Goal: Task Accomplishment & Management: Use online tool/utility

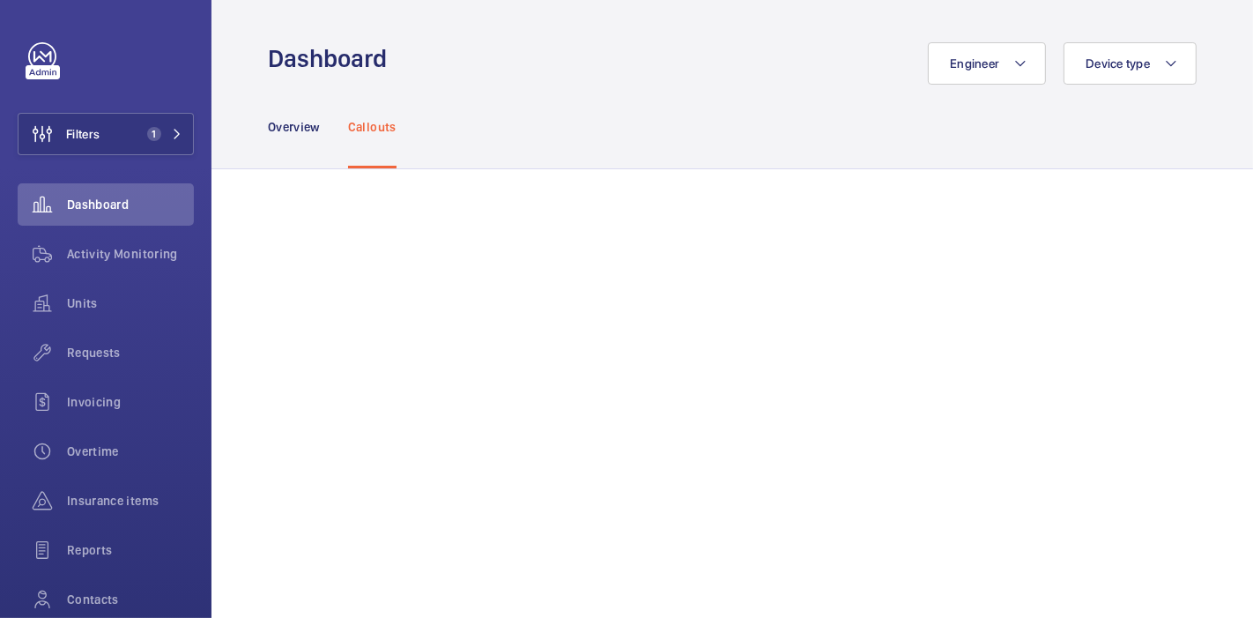
scroll to position [136, 0]
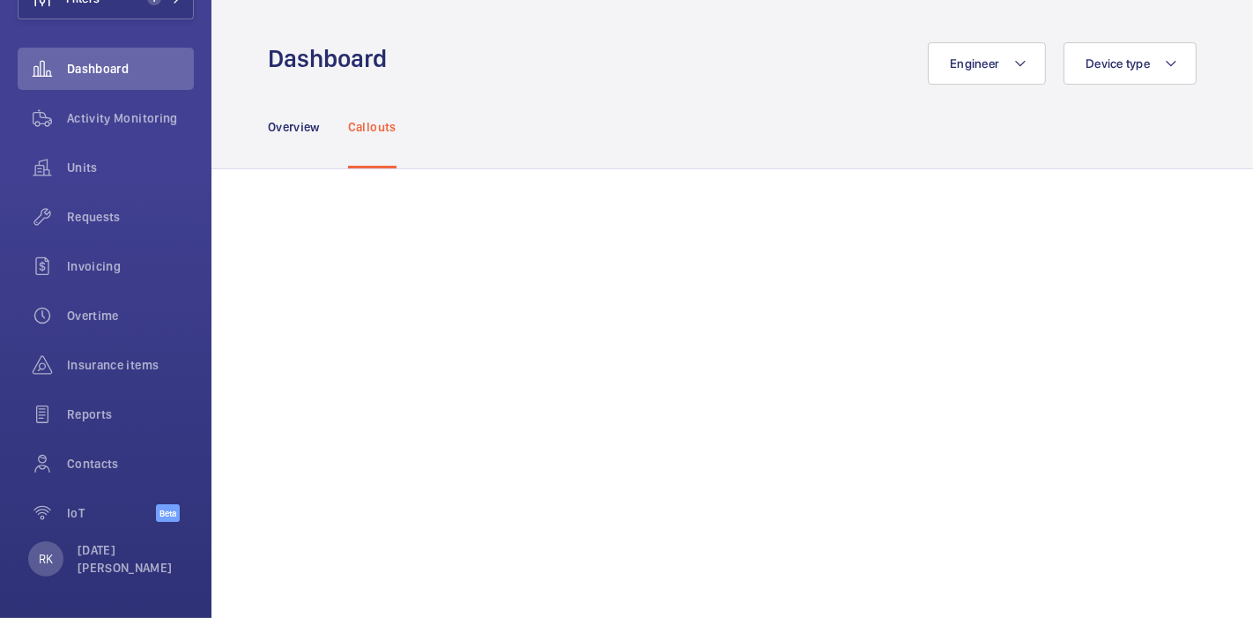
click at [597, 67] on div "Engineer Device type" at bounding box center [796, 63] width 799 height 42
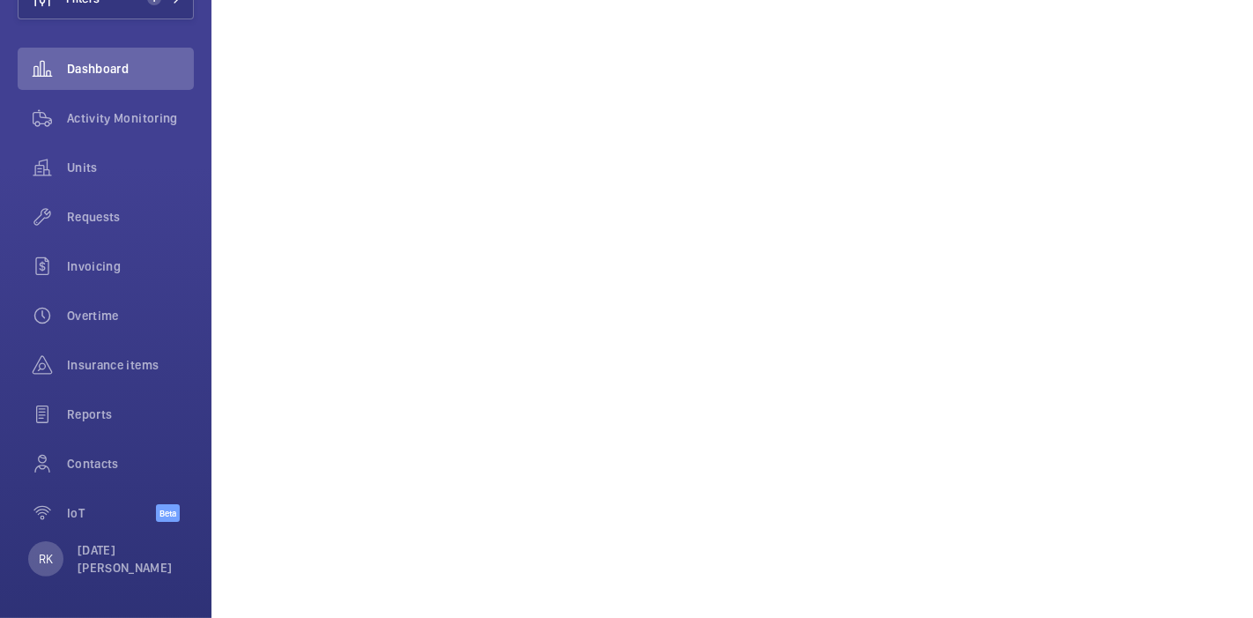
scroll to position [0, 0]
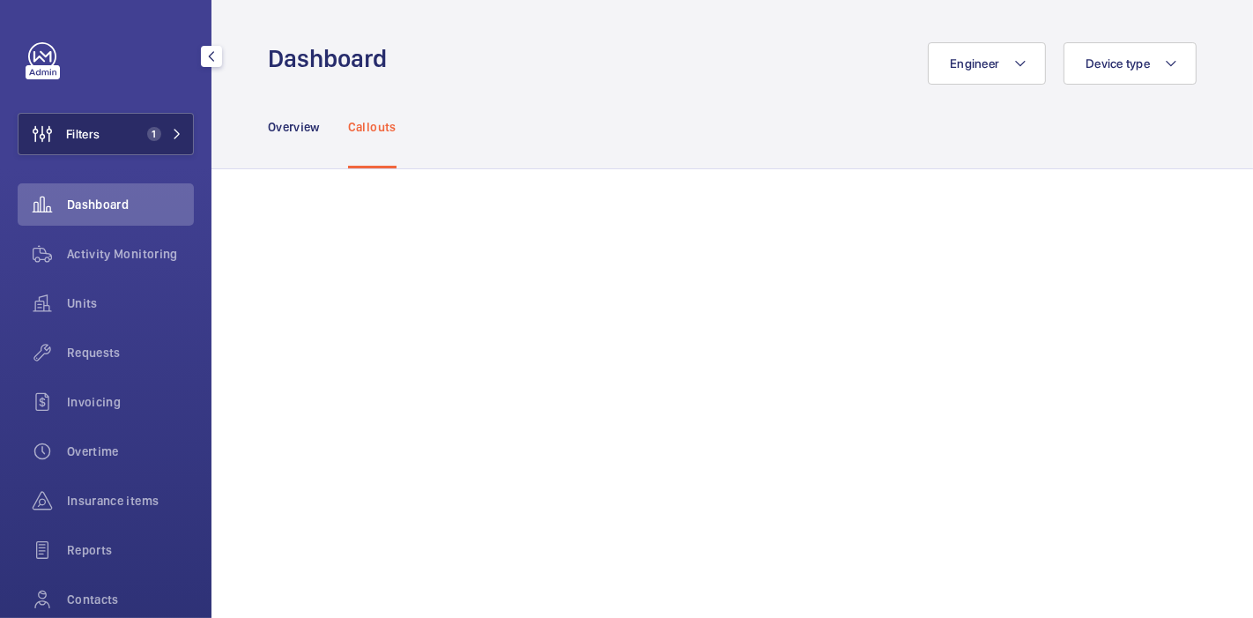
click at [97, 129] on span "Filters" at bounding box center [82, 134] width 33 height 18
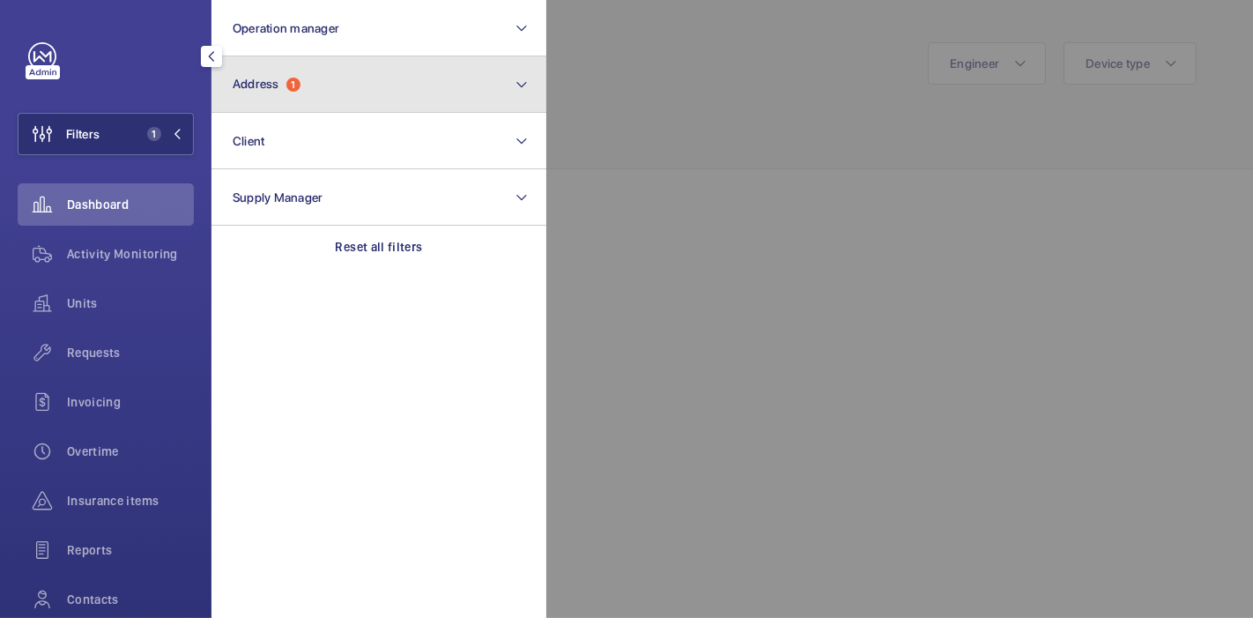
click at [370, 80] on button "Address 1" at bounding box center [378, 84] width 335 height 56
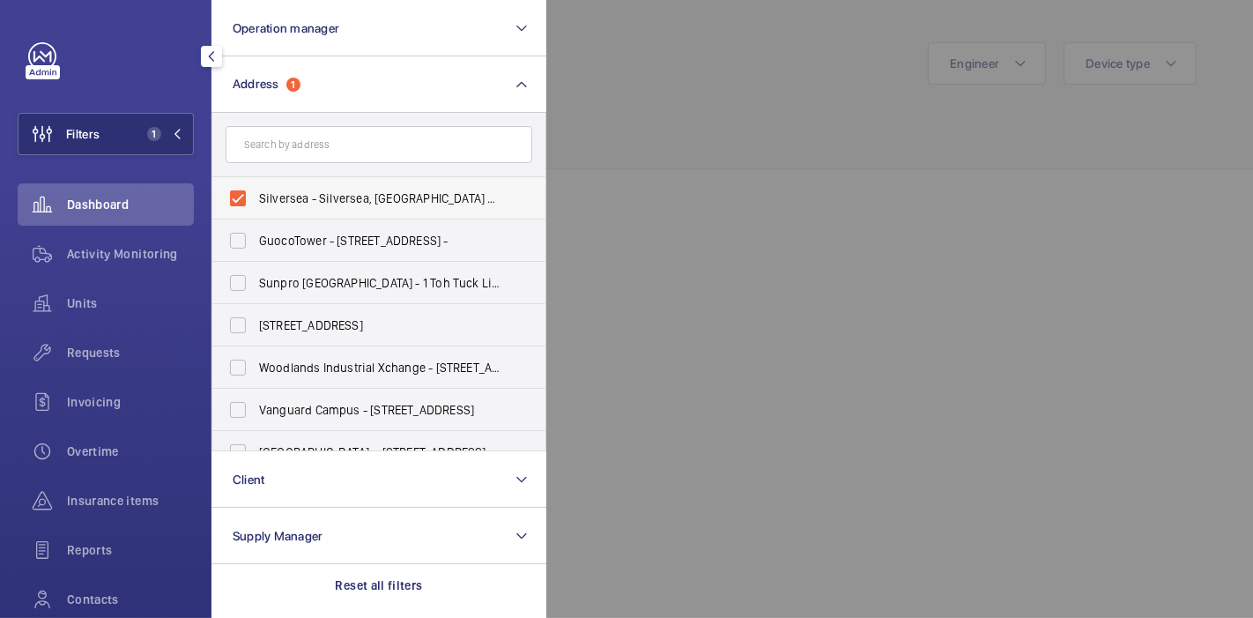
click at [237, 193] on label "Silversea - Silversea, SINGAPORE 449307" at bounding box center [365, 198] width 307 height 42
click at [237, 193] on input "Silversea - Silversea, SINGAPORE 449307" at bounding box center [237, 198] width 35 height 35
checkbox input "false"
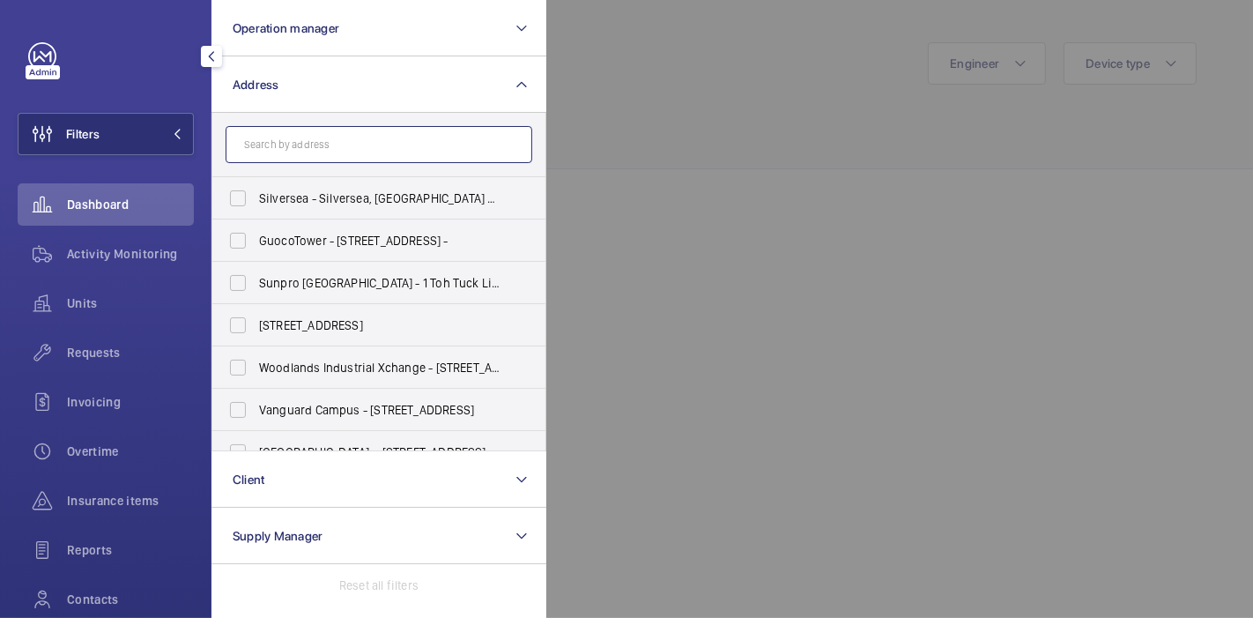
click at [290, 141] on input "text" at bounding box center [379, 144] width 307 height 37
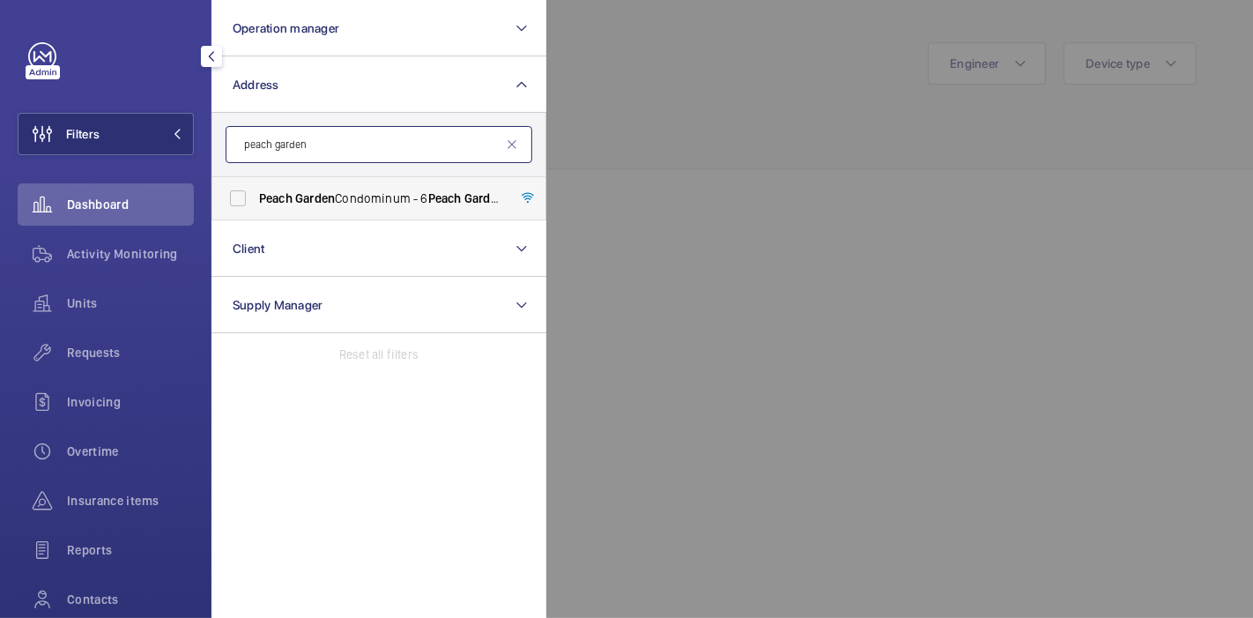
type input "peach garden"
click at [237, 198] on label "Peach Garden Condominum - 6 Peach Garden , SINGAPORE 437606" at bounding box center [365, 198] width 307 height 42
click at [237, 198] on input "Peach Garden Condominum - 6 Peach Garden , SINGAPORE 437606" at bounding box center [237, 198] width 35 height 35
checkbox input "true"
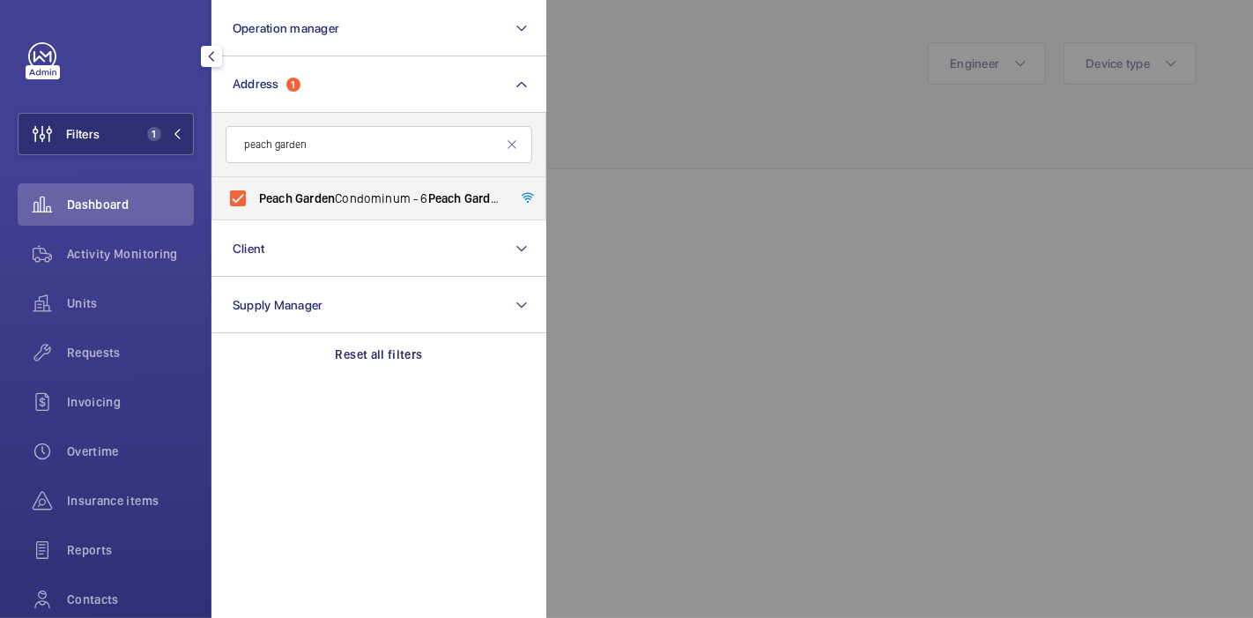
click at [740, 160] on div at bounding box center [1172, 309] width 1253 height 618
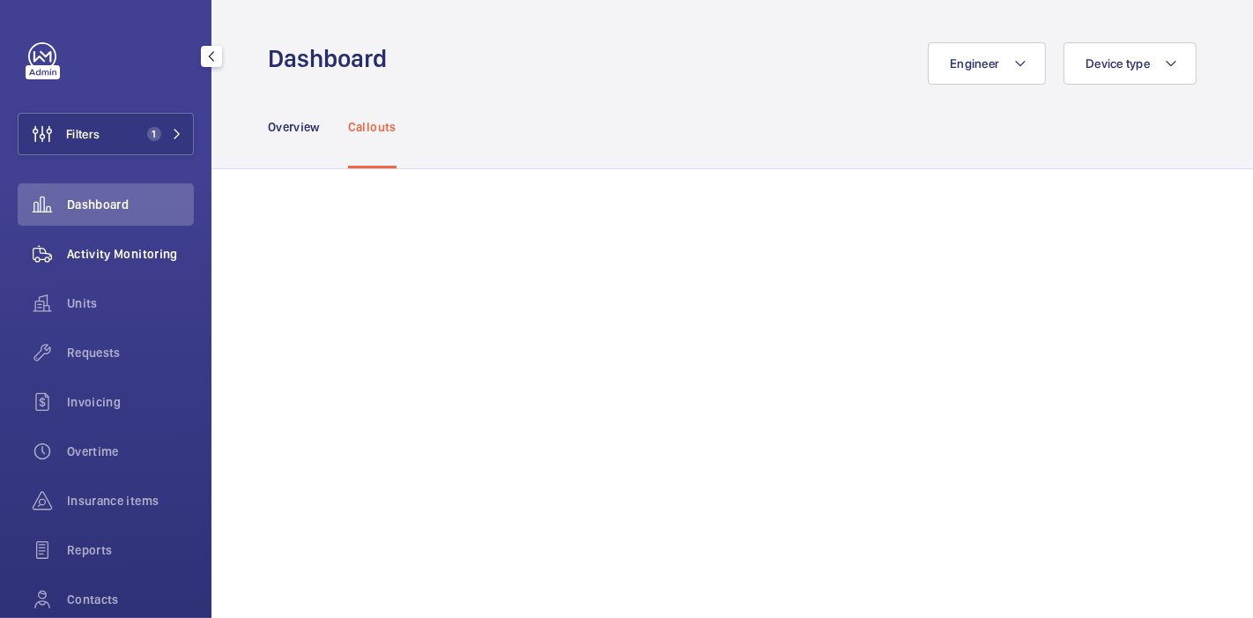
click at [121, 248] on span "Activity Monitoring" at bounding box center [130, 254] width 127 height 18
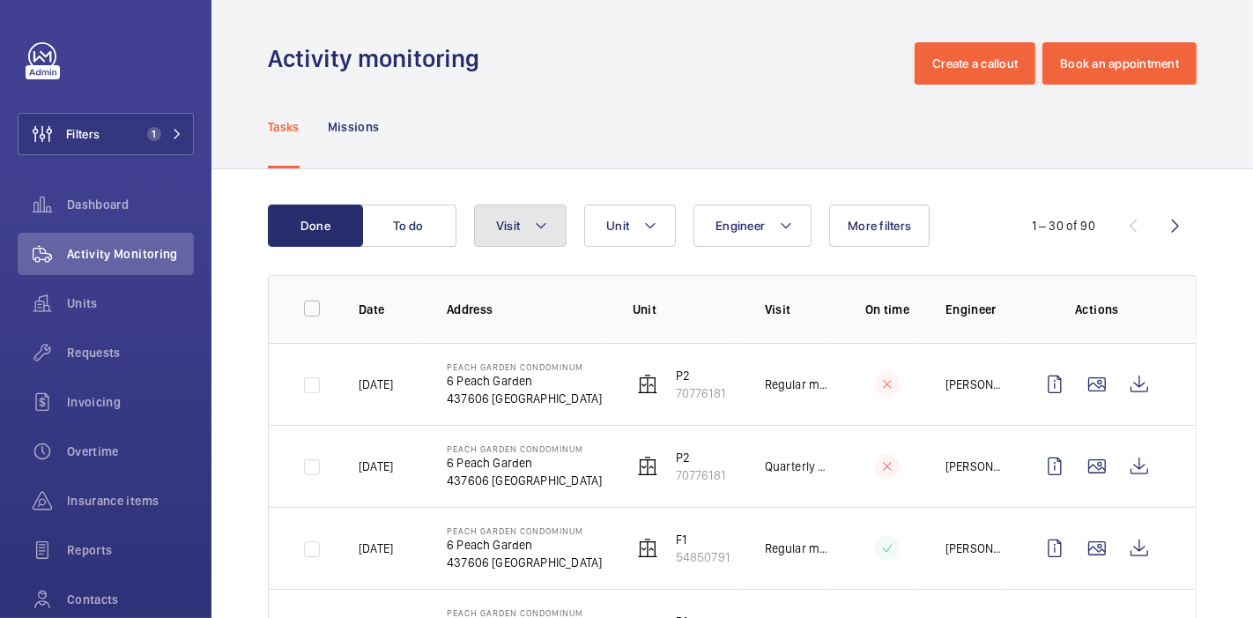
click at [530, 226] on button "Visit" at bounding box center [520, 225] width 93 height 42
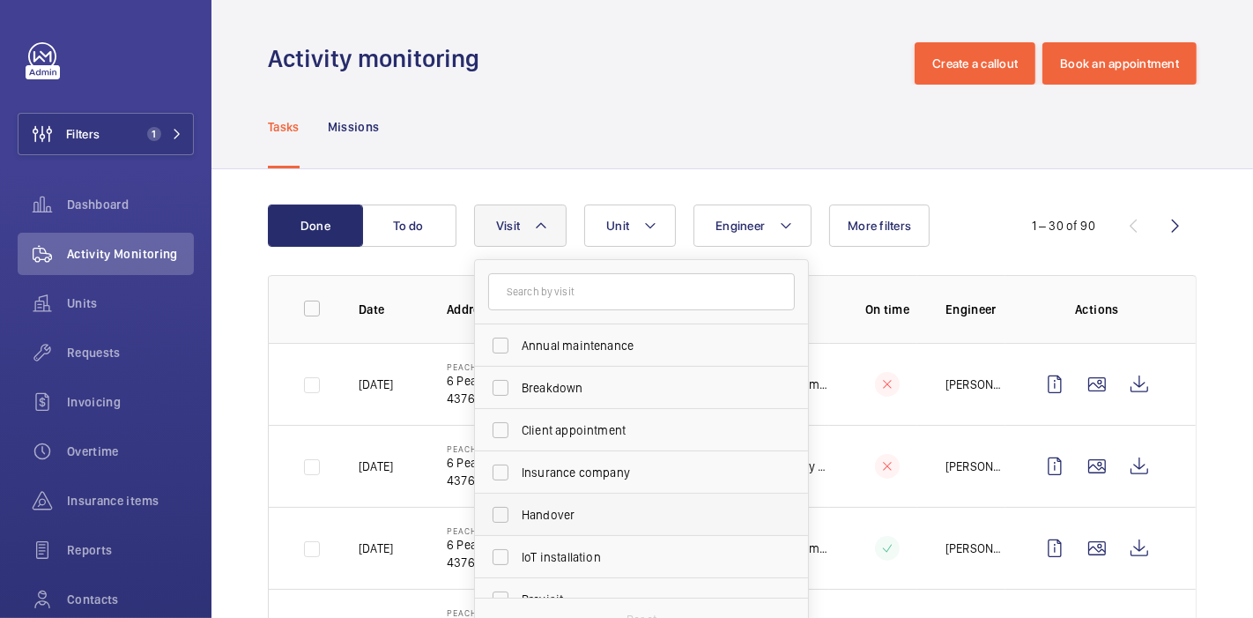
scroll to position [276, 0]
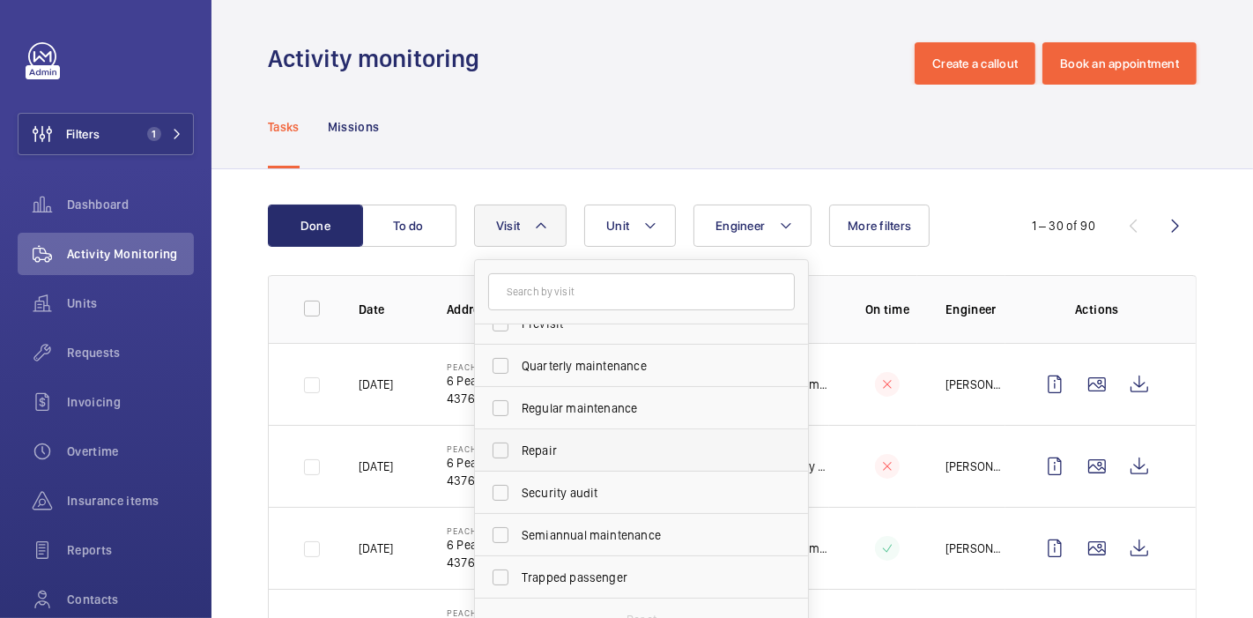
click at [500, 451] on label "Repair" at bounding box center [628, 450] width 307 height 42
click at [500, 451] on input "Repair" at bounding box center [500, 450] width 35 height 35
checkbox input "true"
click at [250, 432] on div "Done To do Engineer Unit Visit 1 Annual maintenance Breakdown Client appointmen…" at bounding box center [731, 605] width 1041 height 872
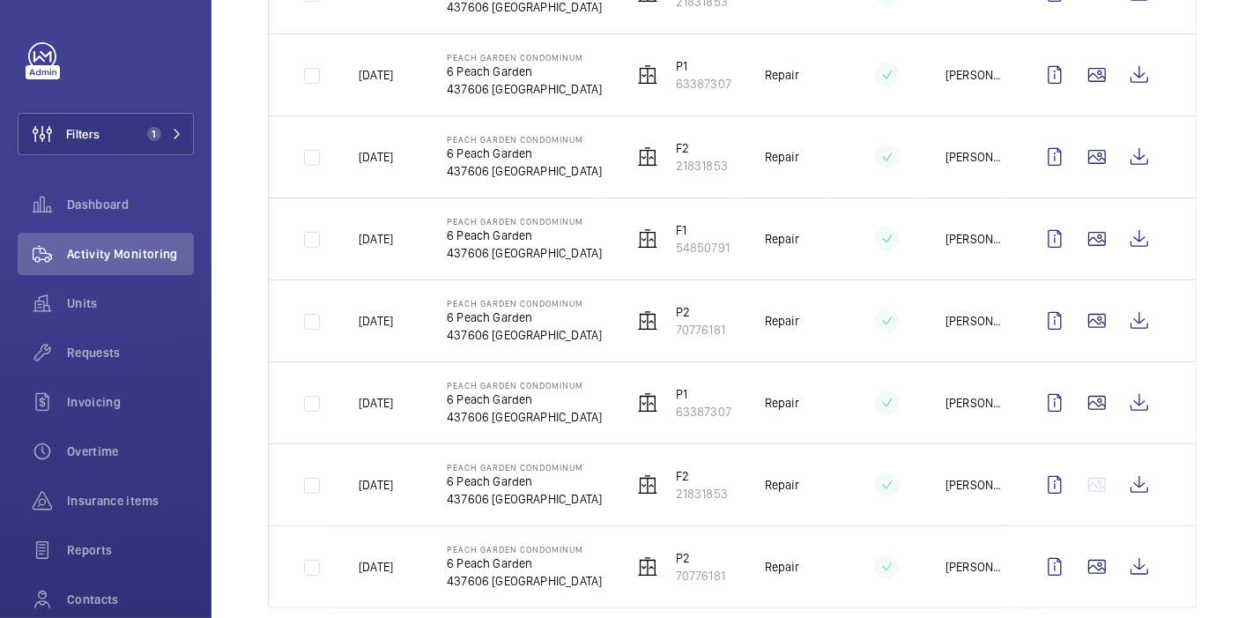
scroll to position [419, 0]
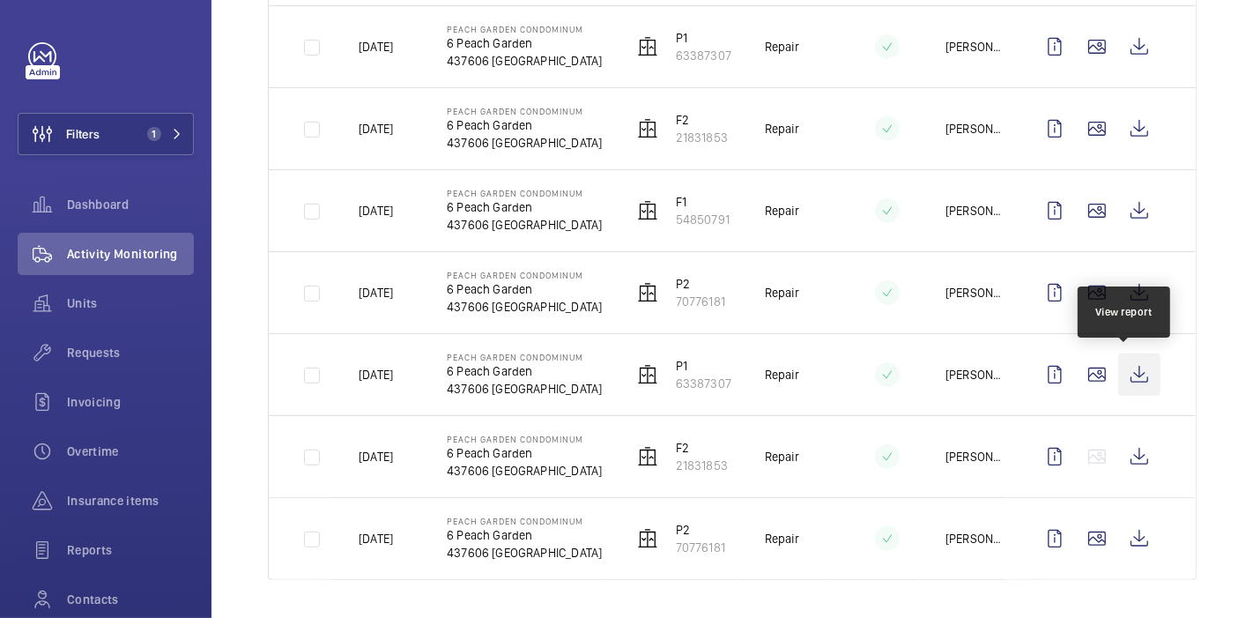
click at [1130, 379] on wm-front-icon-button at bounding box center [1139, 374] width 42 height 42
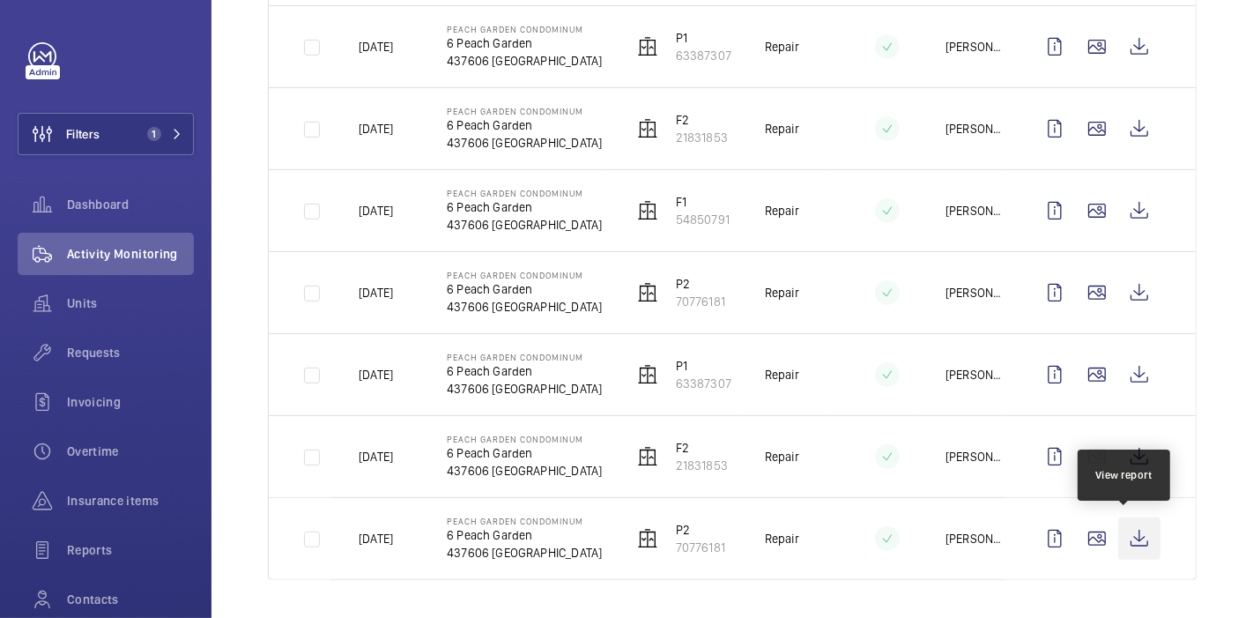
click at [1134, 537] on wm-front-icon-button at bounding box center [1139, 538] width 42 height 42
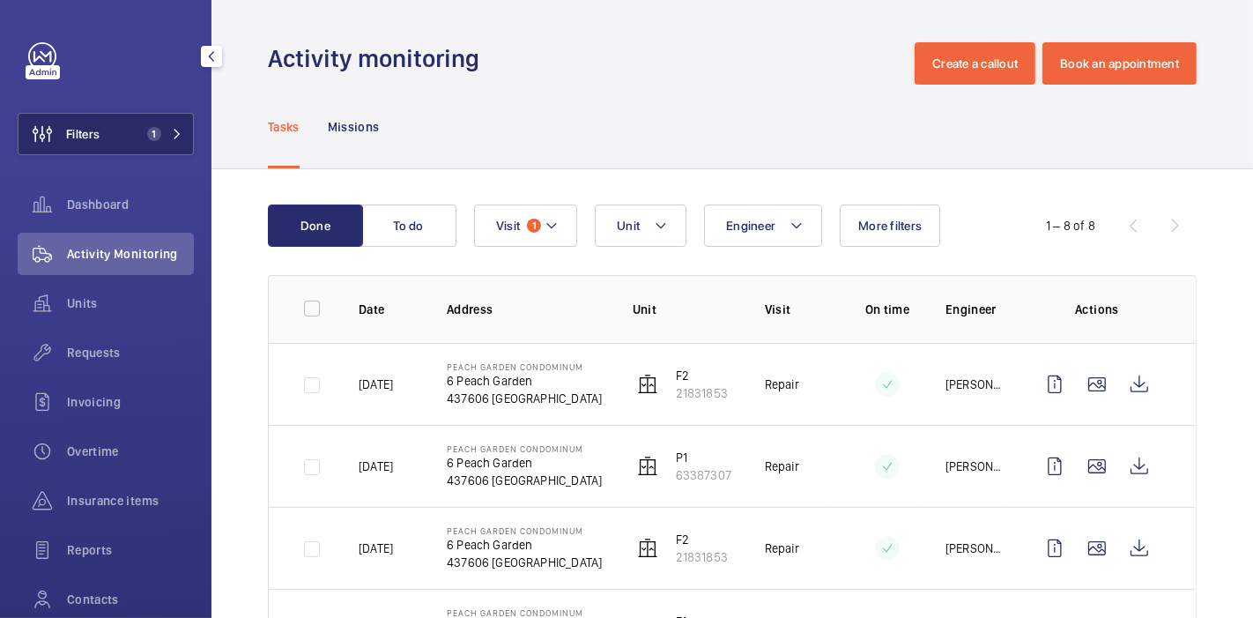
click at [124, 123] on button "Filters 1" at bounding box center [106, 134] width 176 height 42
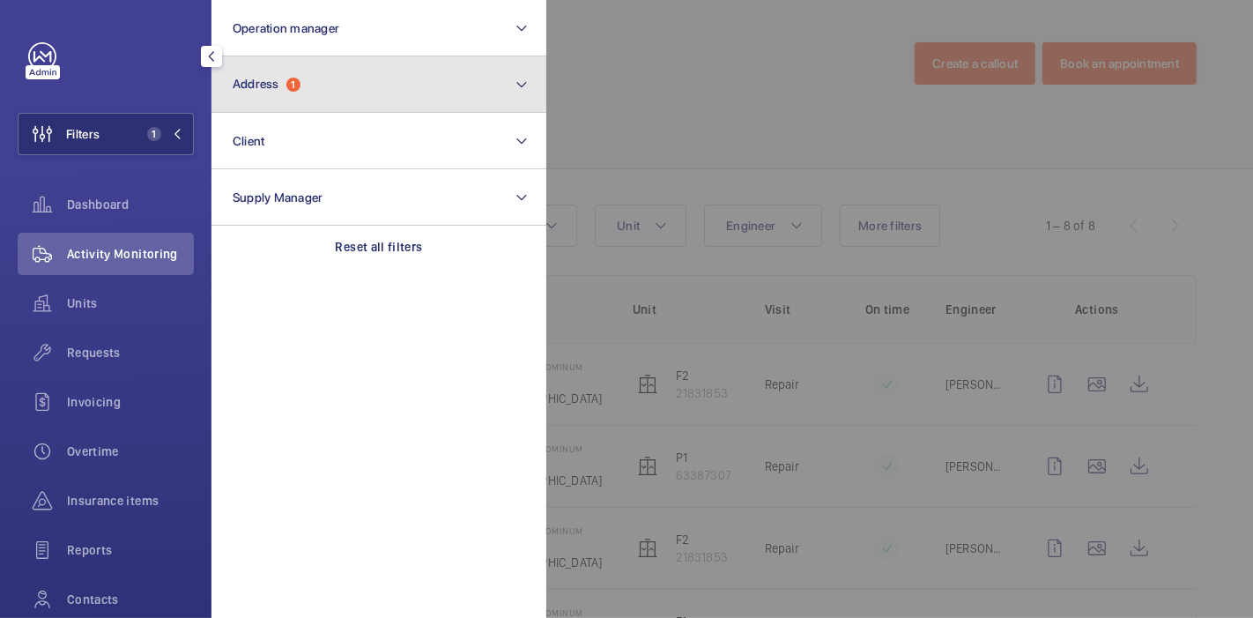
click at [317, 98] on button "Address 1" at bounding box center [378, 84] width 335 height 56
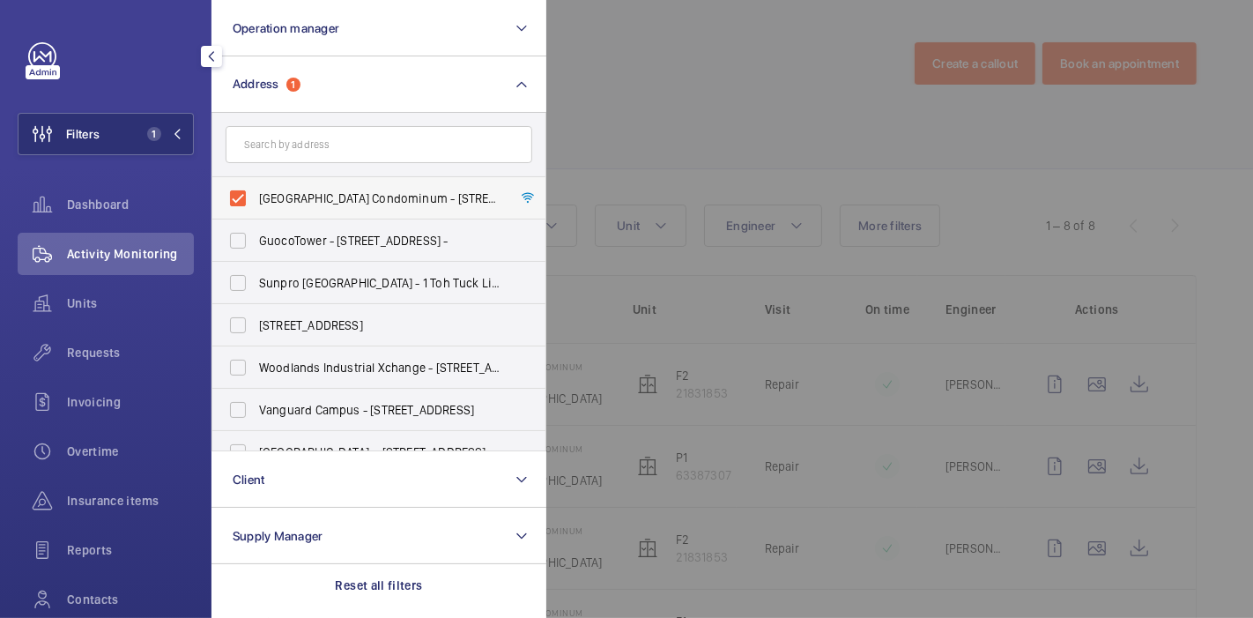
click at [238, 200] on label "Peach Garden Condominum - 6 Peach Garden, SINGAPORE 437606" at bounding box center [365, 198] width 307 height 42
click at [238, 200] on input "Peach Garden Condominum - 6 Peach Garden, SINGAPORE 437606" at bounding box center [237, 198] width 35 height 35
checkbox input "false"
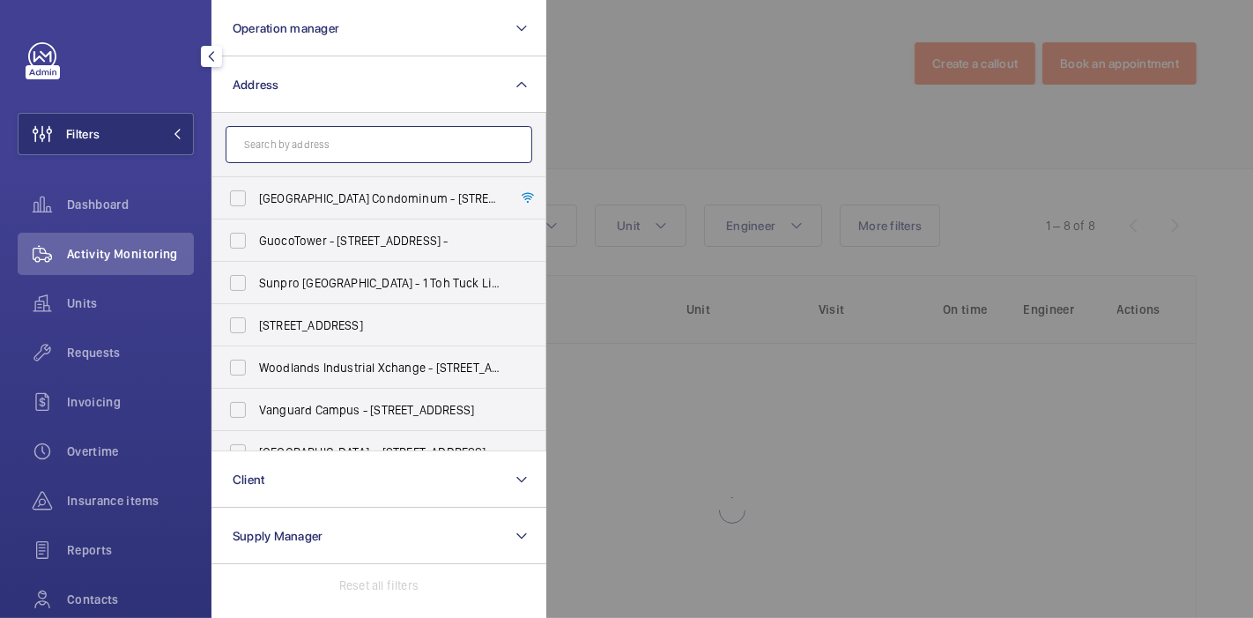
click at [319, 132] on input "text" at bounding box center [379, 144] width 307 height 37
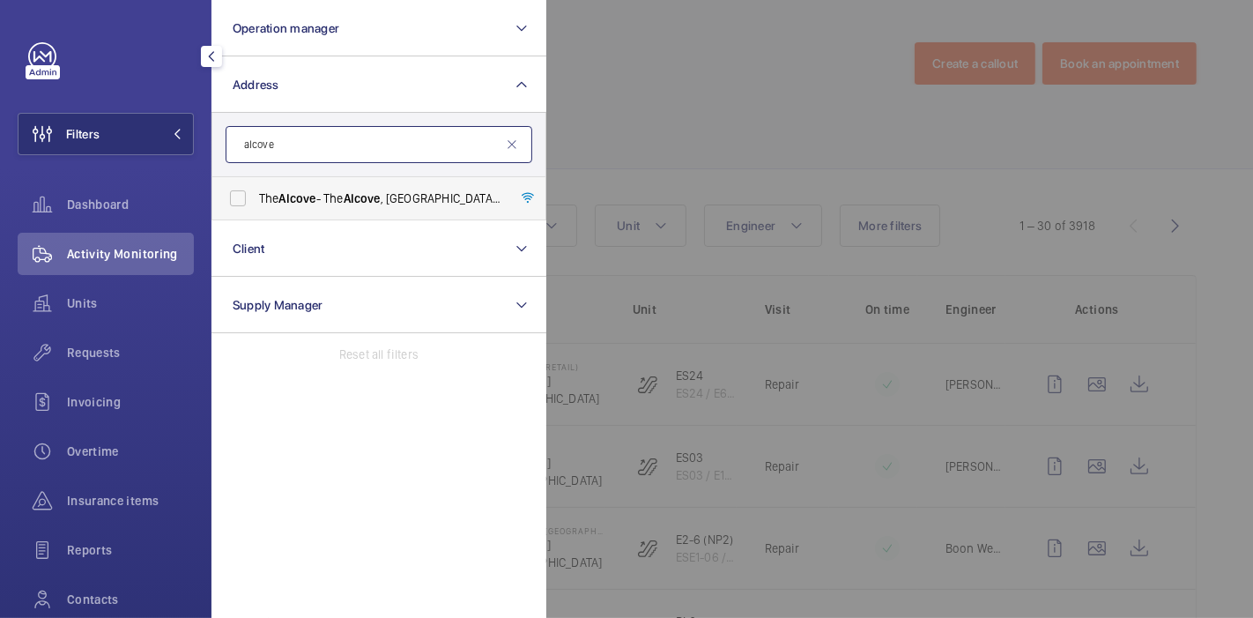
type input "alcove"
click at [316, 191] on span "Alcove" at bounding box center [297, 198] width 37 height 14
click at [256, 189] on input "The Alcove - The Alcove , SINGAPORE 388199" at bounding box center [237, 198] width 35 height 35
checkbox input "true"
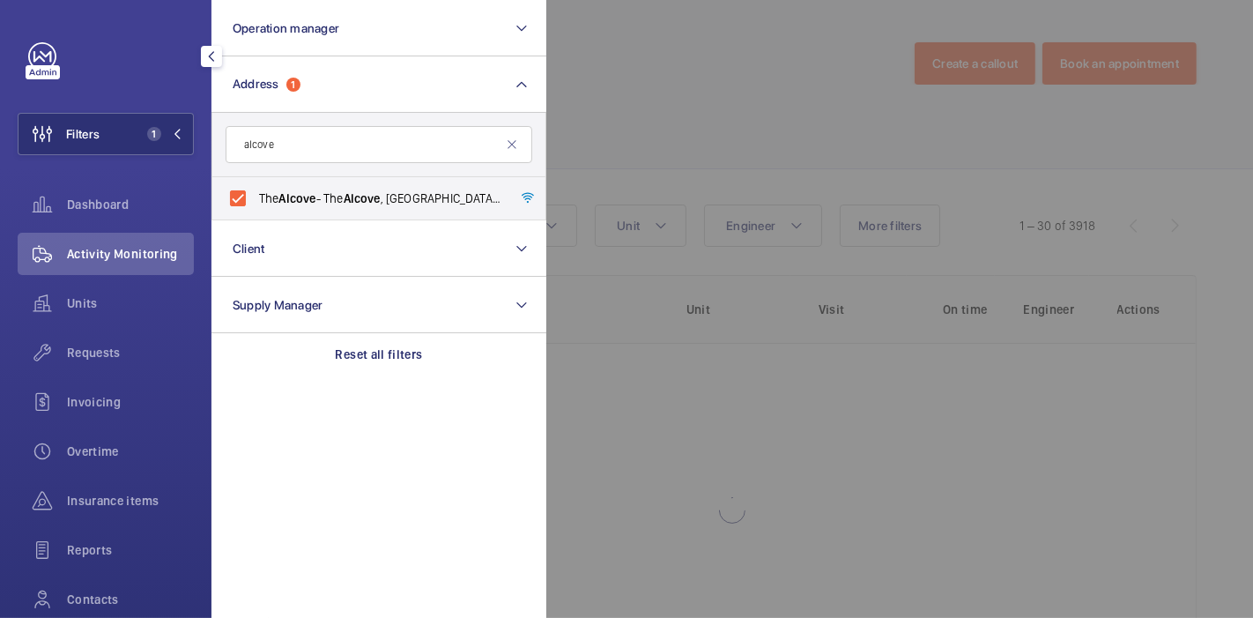
click at [596, 112] on div at bounding box center [1172, 309] width 1253 height 618
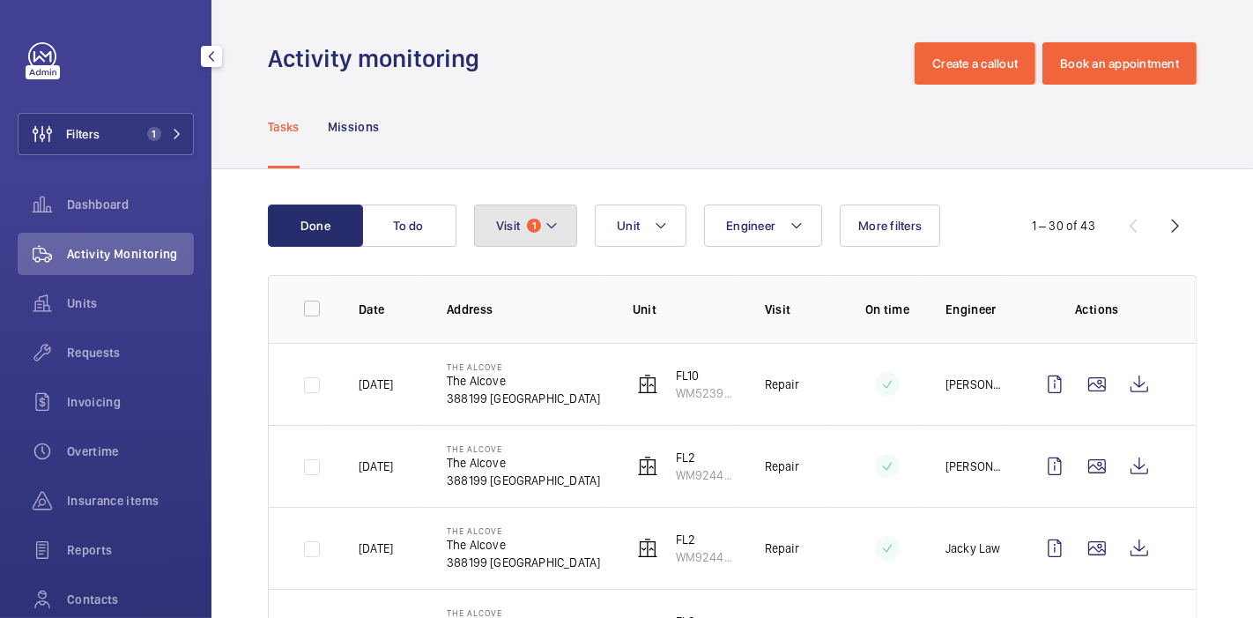
click at [515, 240] on button "Visit 1" at bounding box center [525, 225] width 103 height 42
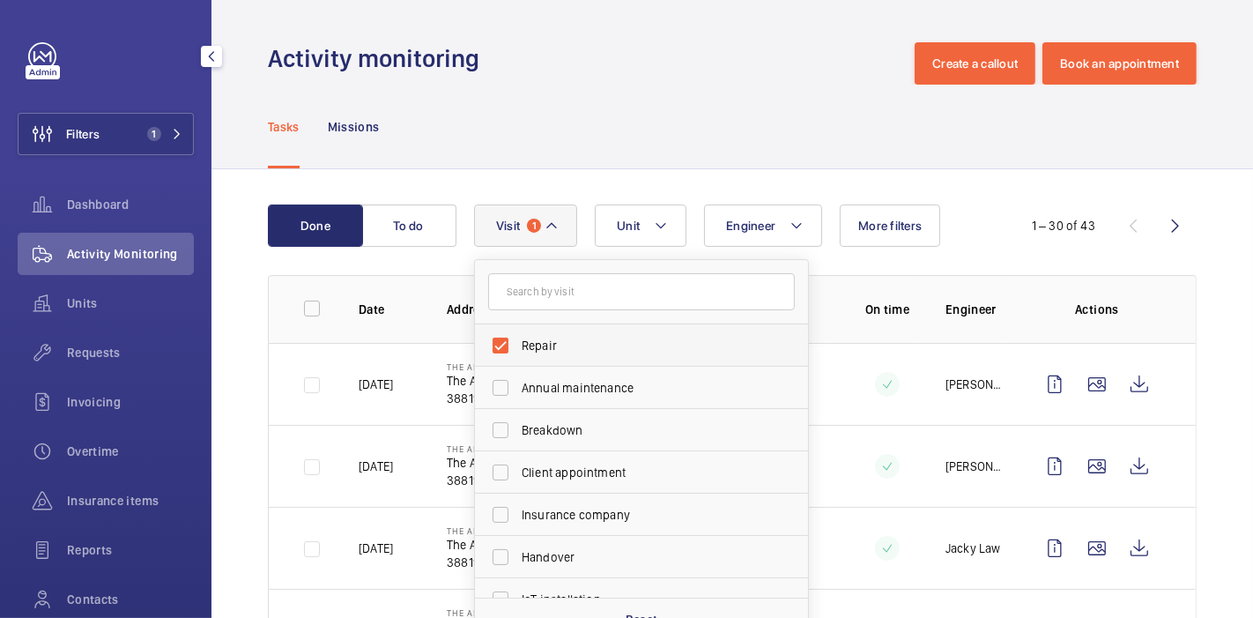
click at [499, 335] on label "Repair" at bounding box center [628, 345] width 307 height 42
click at [499, 335] on input "Repair" at bounding box center [500, 345] width 35 height 35
checkbox input "false"
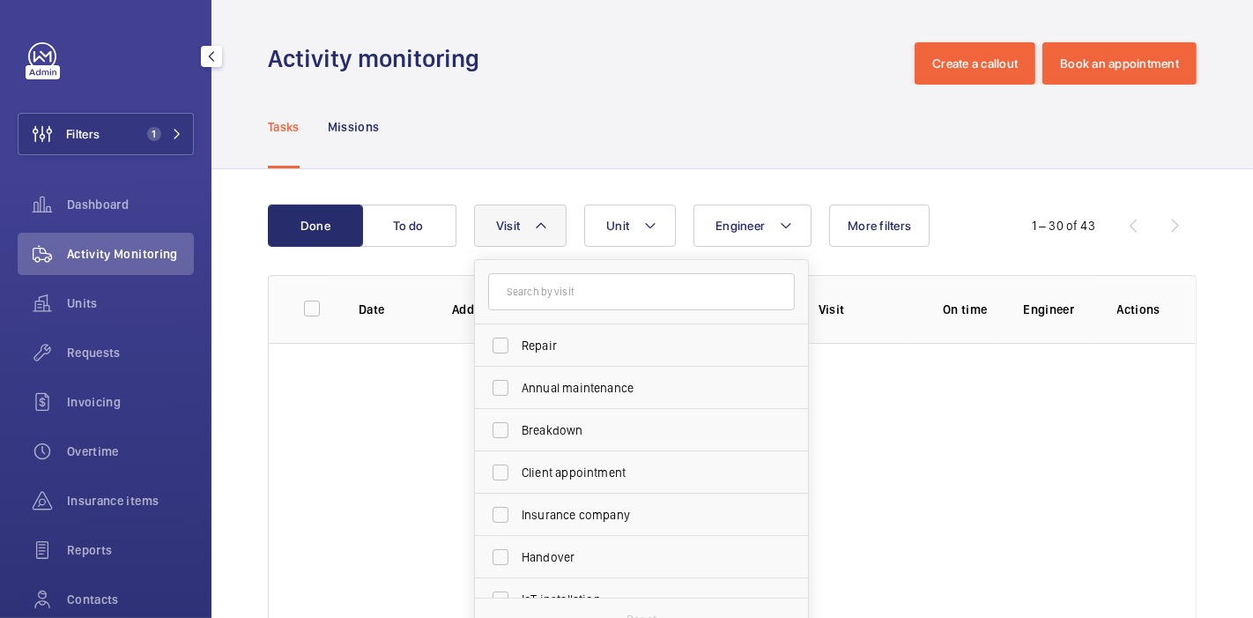
click at [528, 170] on div "Done To do Engineer Unit Visit Repair Annual maintenance Breakdown Client appoi…" at bounding box center [731, 444] width 1041 height 551
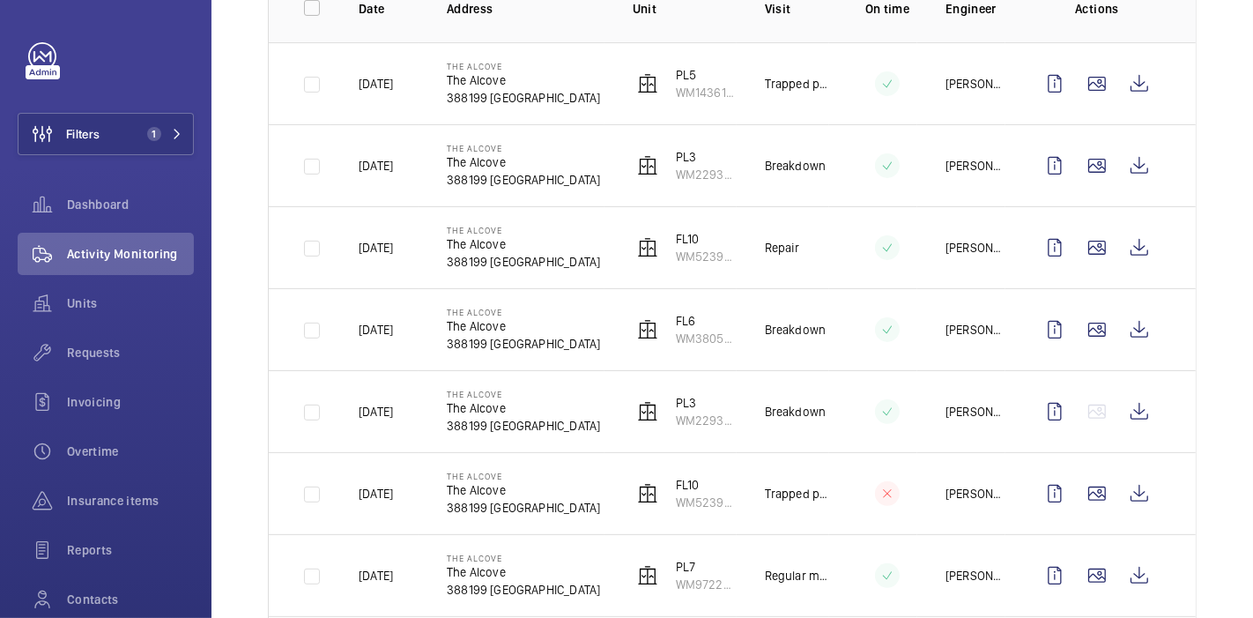
scroll to position [301, 0]
click at [1118, 230] on wm-front-icon-button at bounding box center [1139, 247] width 42 height 42
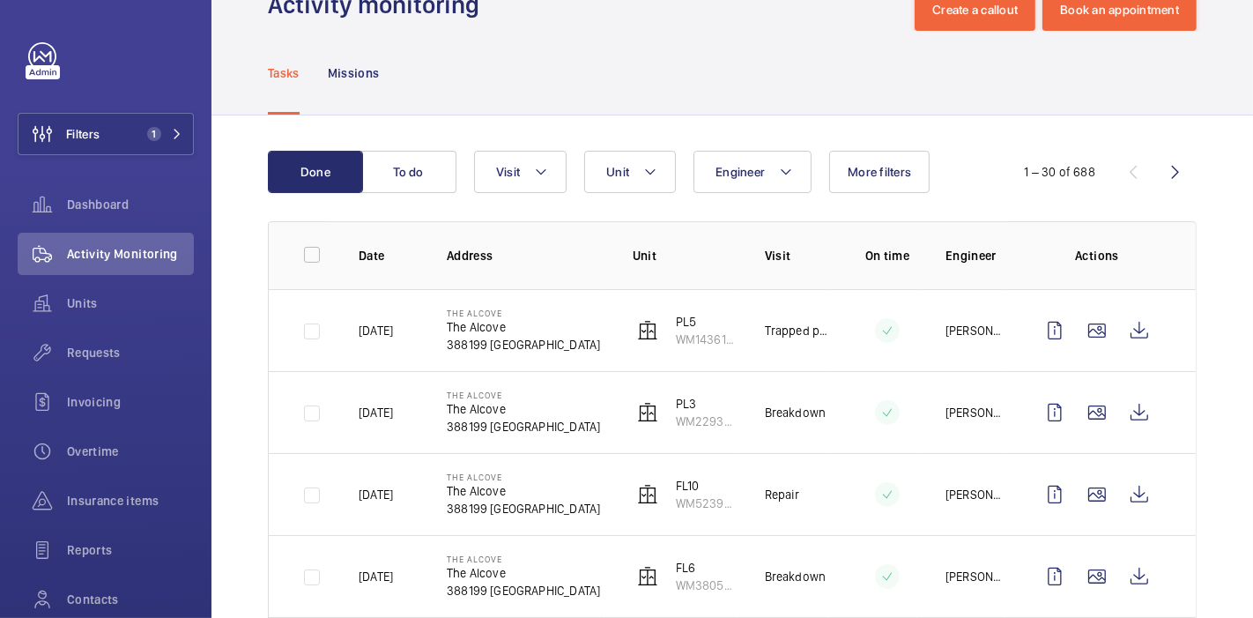
scroll to position [0, 0]
